Goal: Answer question/provide support

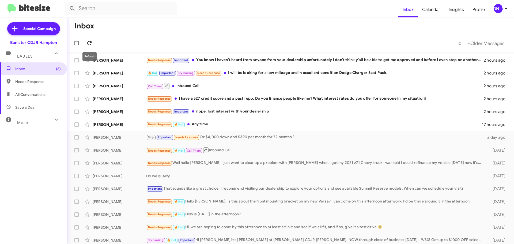
click at [88, 40] on icon at bounding box center [89, 43] width 6 height 6
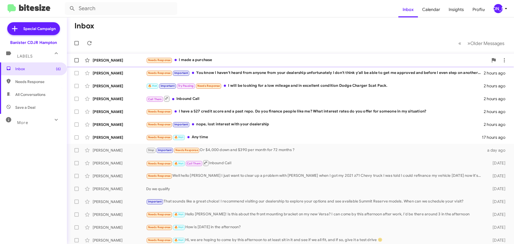
click at [300, 59] on div "Needs Response I made a purchase" at bounding box center [317, 60] width 342 height 6
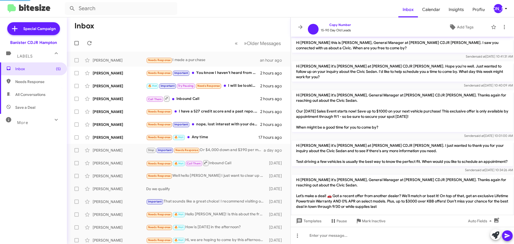
scroll to position [162, 0]
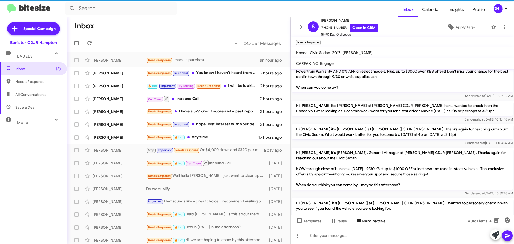
click at [368, 220] on span "Mark Inactive" at bounding box center [374, 221] width 24 height 10
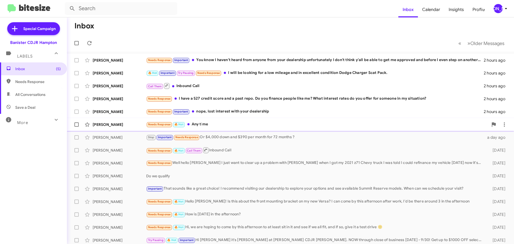
click at [236, 126] on div "Needs Response 🔥 Hot Any time" at bounding box center [317, 124] width 342 height 6
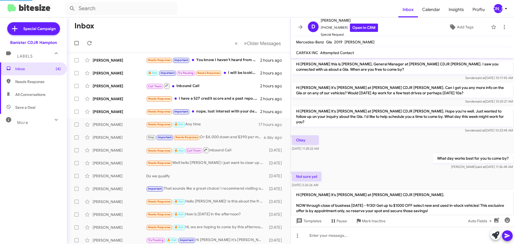
scroll to position [160, 0]
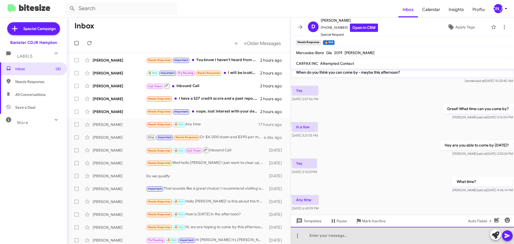
click at [360, 231] on div at bounding box center [402, 235] width 223 height 17
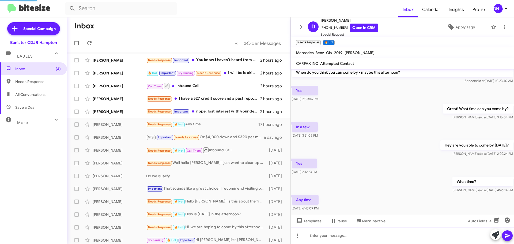
scroll to position [0, 0]
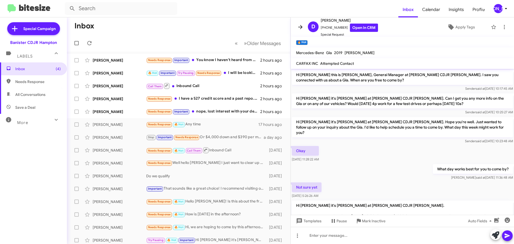
click at [302, 30] on icon at bounding box center [300, 27] width 6 height 6
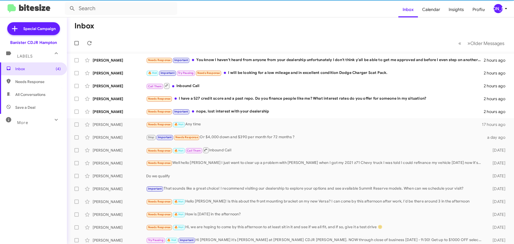
click at [496, 10] on div "[PERSON_NAME]" at bounding box center [498, 8] width 9 height 9
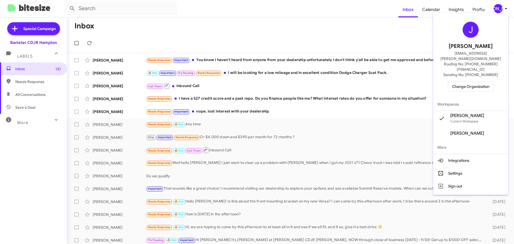
click at [467, 82] on span "Change Organization" at bounding box center [471, 86] width 37 height 9
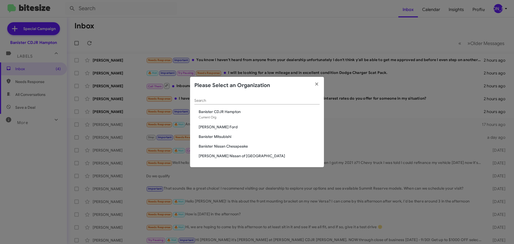
click at [226, 149] on span "Banister Nissan Chesapeake" at bounding box center [259, 146] width 121 height 5
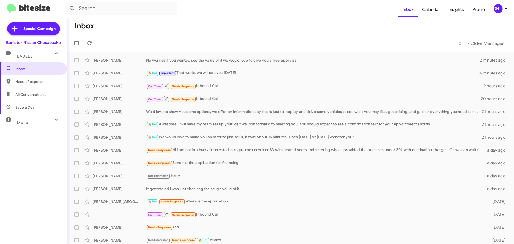
click at [498, 10] on div "[PERSON_NAME]" at bounding box center [498, 8] width 9 height 9
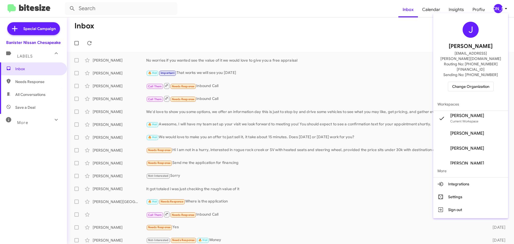
click at [477, 82] on span "Change Organization" at bounding box center [471, 86] width 37 height 9
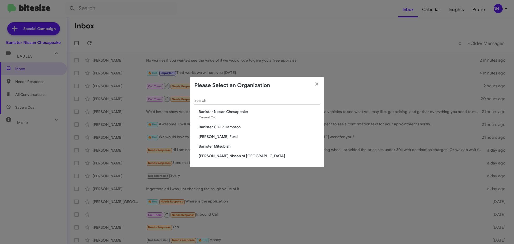
click at [236, 128] on span "Banister CDJR Hampton" at bounding box center [259, 126] width 121 height 5
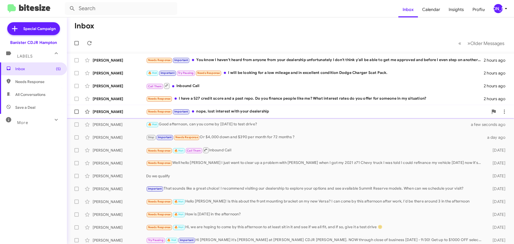
click at [206, 113] on div "Needs Response Important nope, lost interest with your dealership" at bounding box center [317, 112] width 342 height 6
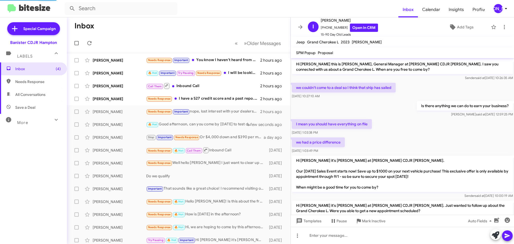
scroll to position [205, 0]
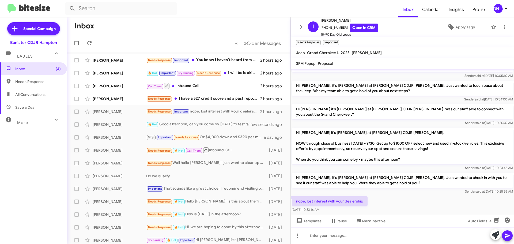
click at [356, 233] on div at bounding box center [402, 235] width 223 height 17
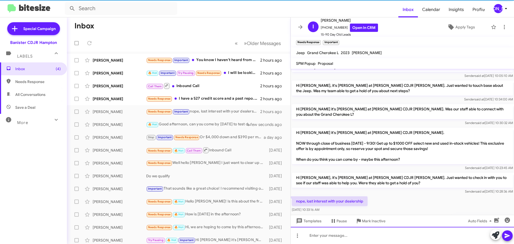
scroll to position [0, 0]
